Goal: Task Accomplishment & Management: Manage account settings

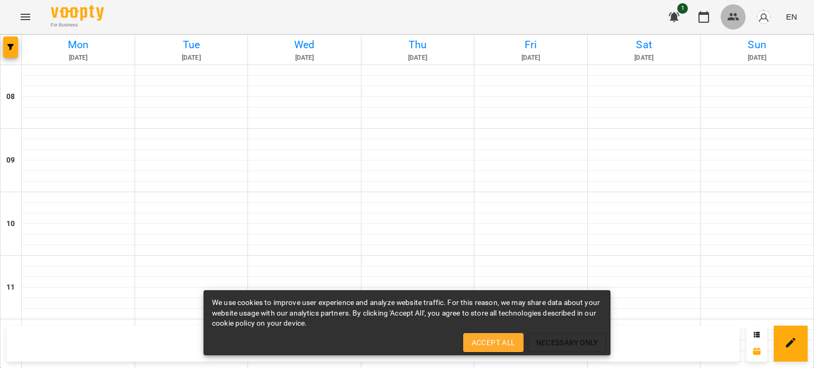
click at [732, 14] on icon "button" at bounding box center [733, 16] width 12 height 7
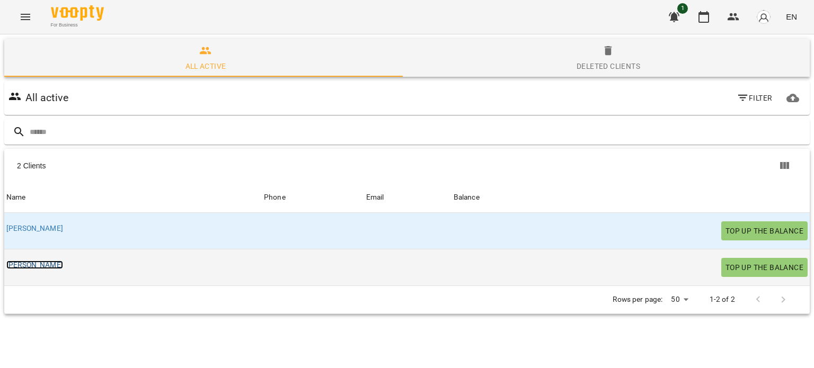
click at [13, 266] on link "[PERSON_NAME]" at bounding box center [34, 265] width 57 height 8
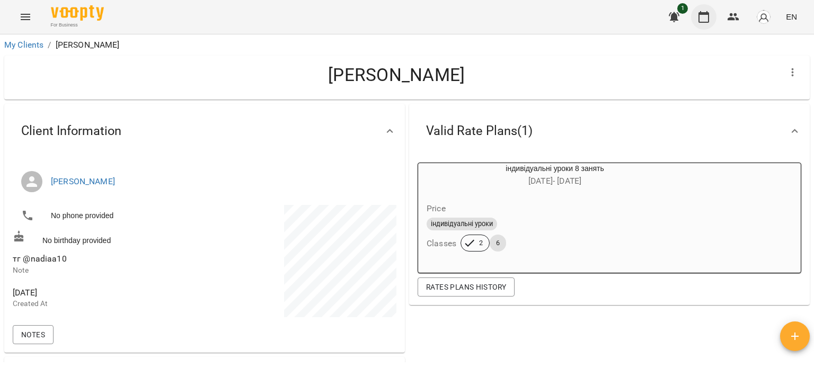
click at [699, 16] on icon "button" at bounding box center [703, 17] width 11 height 12
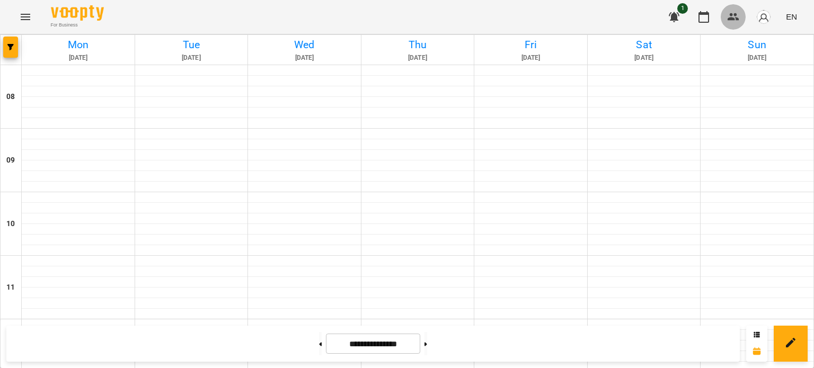
click at [735, 17] on icon "button" at bounding box center [733, 17] width 13 height 13
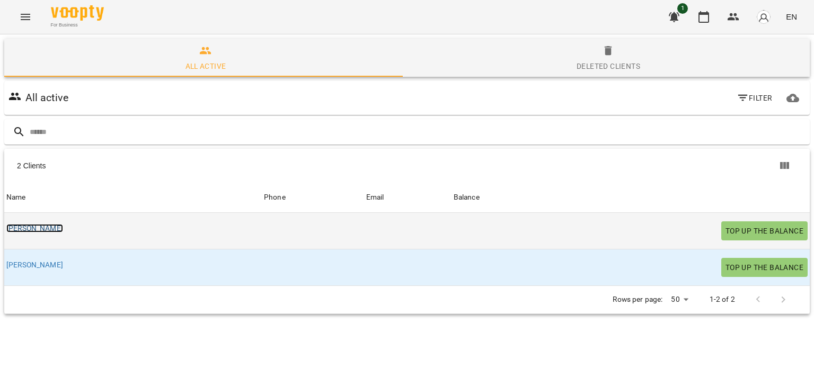
click at [15, 230] on link "[PERSON_NAME]" at bounding box center [34, 228] width 57 height 8
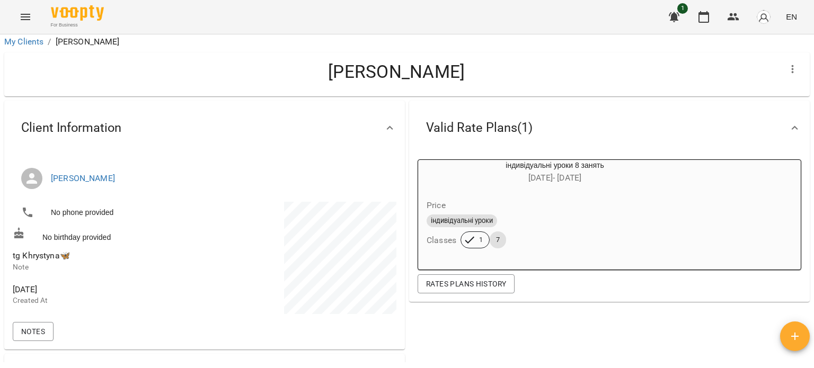
scroll to position [2, 0]
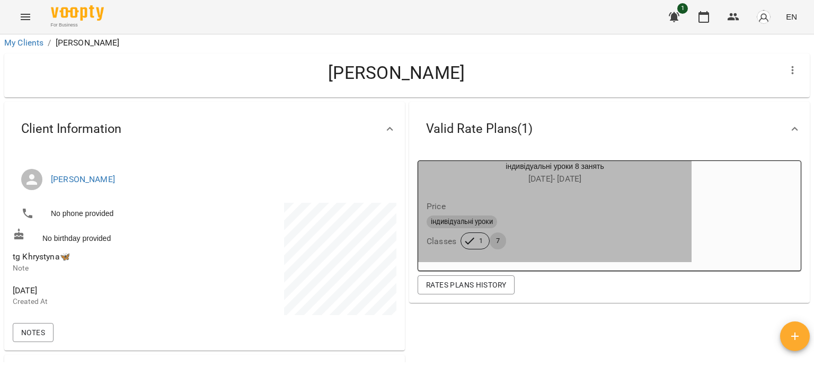
click at [525, 208] on div "Price" at bounding box center [554, 206] width 261 height 19
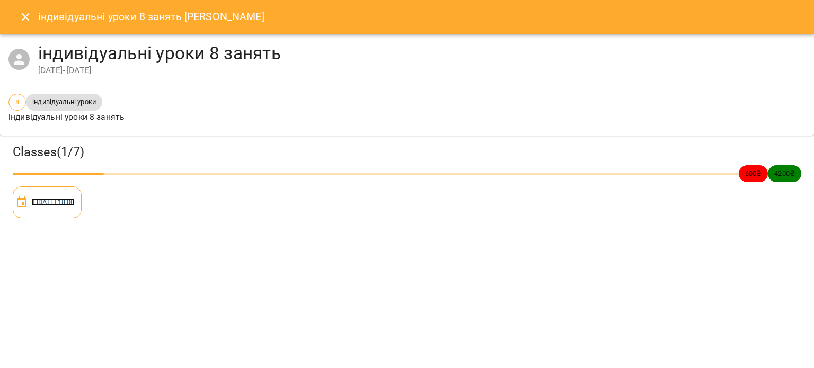
click at [75, 202] on link "1 . [DATE] 18:00" at bounding box center [52, 202] width 43 height 8
